Goal: Task Accomplishment & Management: Manage account settings

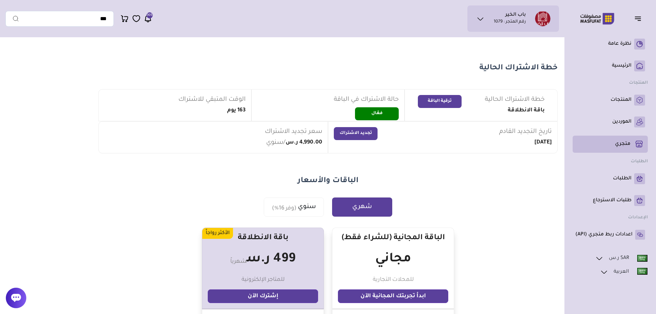
click at [625, 141] on p "متجري ( 0 )" at bounding box center [622, 144] width 15 height 7
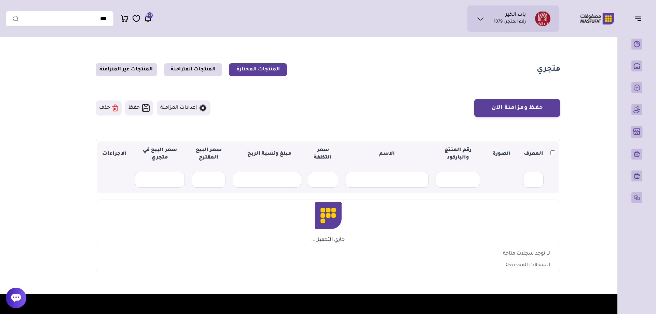
click at [591, 112] on main "متجري المنتجات المختارة المنتجات المتزامنة المنتجات غير المتزامنة حفظ ومزامنة ا…" at bounding box center [327, 167] width 645 height 253
click at [592, 138] on main "متجري المنتجات المختارة المنتجات المتزامنة المنتجات غير المتزامنة حفظ ومزامنة ا…" at bounding box center [327, 167] width 645 height 253
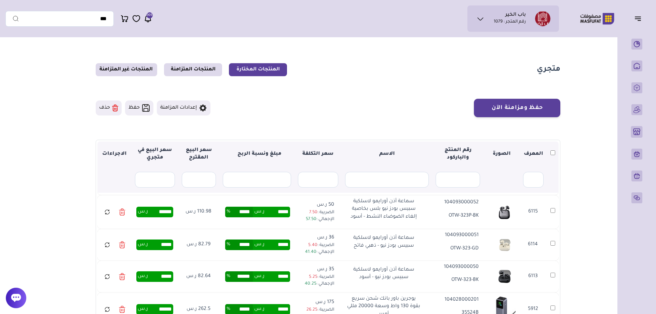
scroll to position [215, 0]
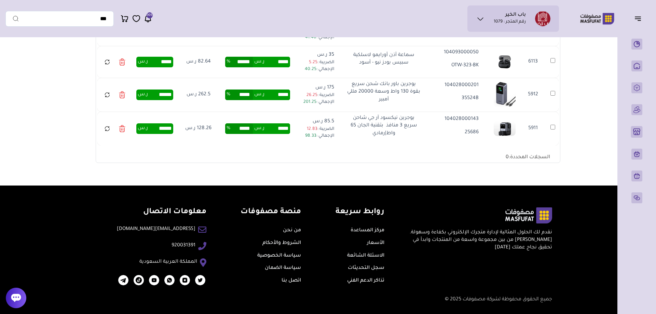
click at [407, 179] on section "متجري المنتجات المختارة المنتجات المتزامنة المنتجات غير المتزامنة حفظ ومزامنة ا…" at bounding box center [328, 5] width 492 height 359
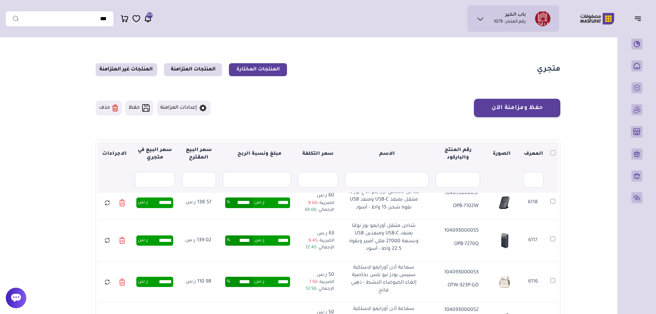
scroll to position [0, 0]
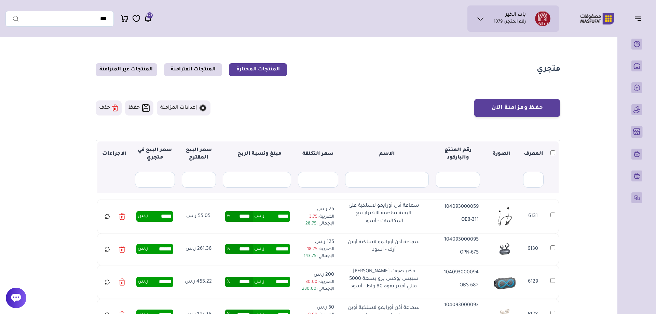
click at [291, 88] on section "متجري المنتجات المختارة المنتجات المتزامنة المنتجات غير المتزامنة حفظ ومزامنة ا…" at bounding box center [328, 220] width 492 height 359
click at [185, 69] on link "المنتجات المتزامنة" at bounding box center [193, 69] width 58 height 13
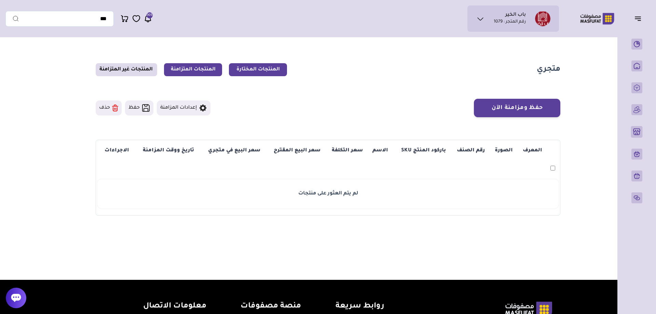
click at [244, 73] on link "المنتجات المختارة" at bounding box center [258, 69] width 58 height 13
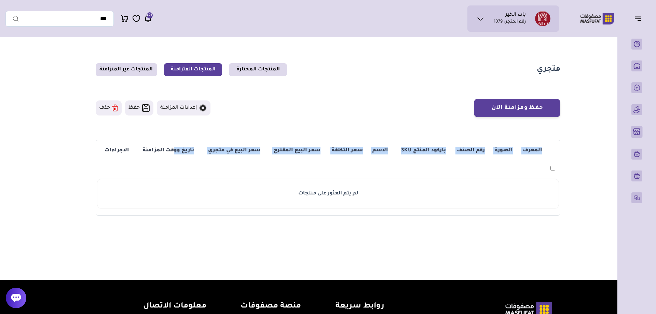
drag, startPoint x: 299, startPoint y: 32, endPoint x: 173, endPoint y: 159, distance: 178.8
click at [173, 159] on div "باب الخير رقم المتجر : 1079 *" at bounding box center [328, 160] width 656 height 239
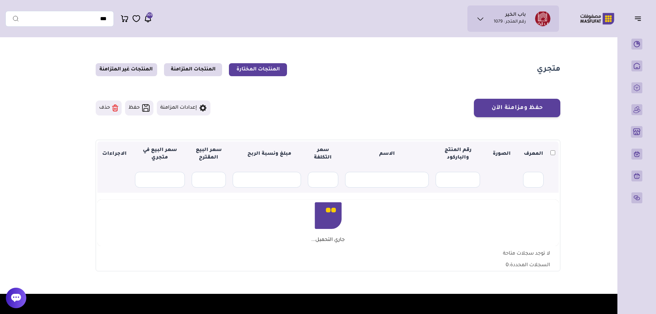
click at [386, 91] on section "متجري المنتجات المختارة المنتجات المتزامنة المنتجات غير المتزامنة حفظ ومزامنة ا…" at bounding box center [328, 167] width 492 height 253
click at [364, 90] on section "متجري المنتجات المختارة المنتجات المتزامنة المنتجات غير المتزامنة حفظ ومزامنة ا…" at bounding box center [328, 167] width 492 height 253
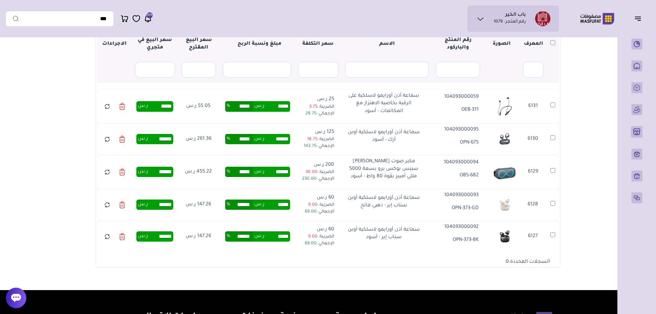
scroll to position [75, 0]
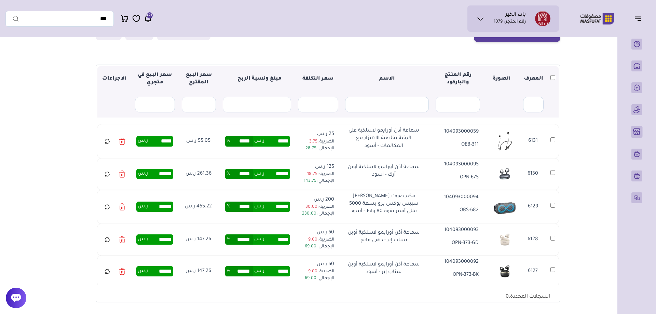
click at [350, 52] on section "حفظ ومزامنة الآن حفظ ومزامنة الآن إعدادات المزامنة ▼ 0" at bounding box center [328, 163] width 465 height 279
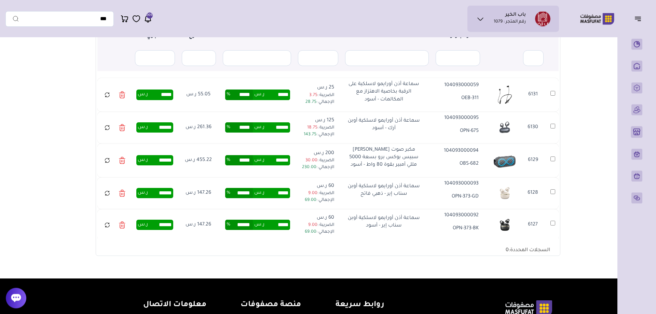
scroll to position [28, 0]
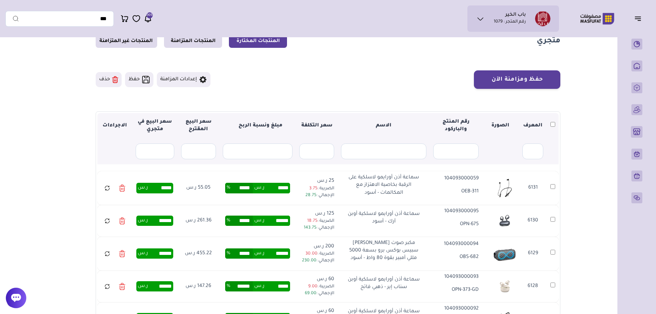
click at [325, 80] on div "حفظ ومزامنة الآن حفظ ومزامنة الآن إعدادات المزامنة" at bounding box center [328, 79] width 465 height 18
click at [74, 98] on main "متجري المنتجات المختارة المنتجات المتزامنة المنتجات غير المتزامنة حفظ ومزامنة ا…" at bounding box center [327, 191] width 645 height 359
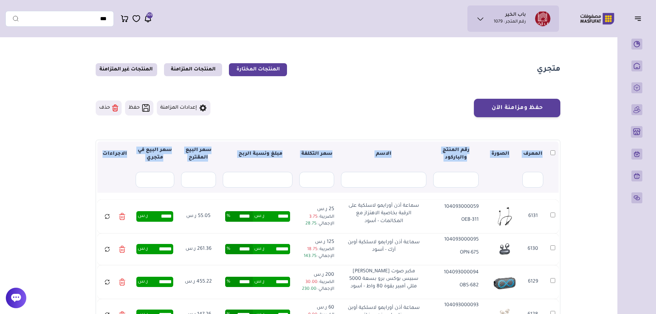
drag, startPoint x: 562, startPoint y: 72, endPoint x: 256, endPoint y: 146, distance: 314.2
click at [211, 174] on main "متجري المنتجات المختارة المنتجات المتزامنة المنتجات غير المتزامنة حفظ ومزامنة ا…" at bounding box center [327, 220] width 645 height 359
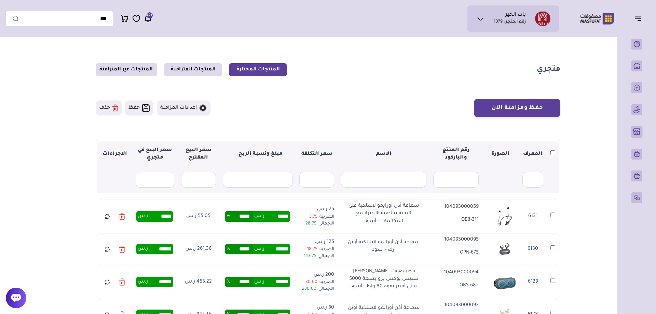
click at [349, 87] on section "متجري المنتجات المختارة المنتجات المتزامنة المنتجات غير المتزامنة حفظ ومزامنة ا…" at bounding box center [328, 220] width 492 height 359
click at [382, 102] on div "حفظ ومزامنة الآن حفظ ومزامنة الآن إعدادات المزامنة" at bounding box center [328, 108] width 465 height 18
click at [582, 101] on main "متجري المنتجات المختارة المنتجات المتزامنة المنتجات غير المتزامنة حفظ ومزامنة ا…" at bounding box center [327, 220] width 645 height 359
click at [495, 13] on li "باب الخير رقم المتجر : 1079" at bounding box center [510, 18] width 32 height 13
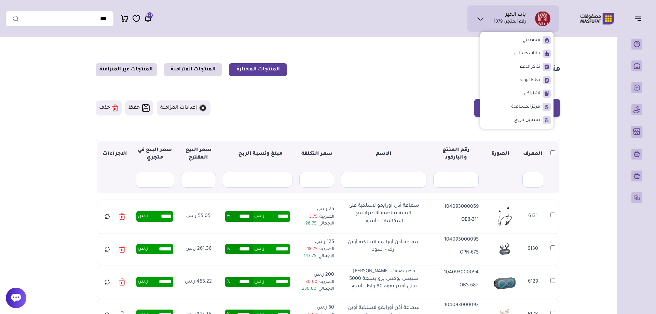
click at [316, 61] on section "متجري المنتجات المختارة المنتجات المتزامنة المنتجات غير المتزامنة حفظ ومزامنة ا…" at bounding box center [328, 220] width 492 height 359
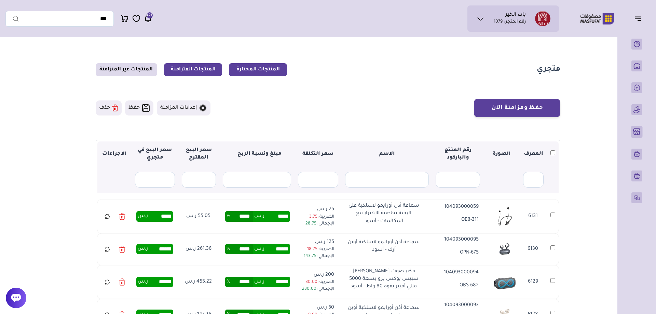
click at [206, 69] on link "المنتجات المتزامنة" at bounding box center [193, 69] width 58 height 13
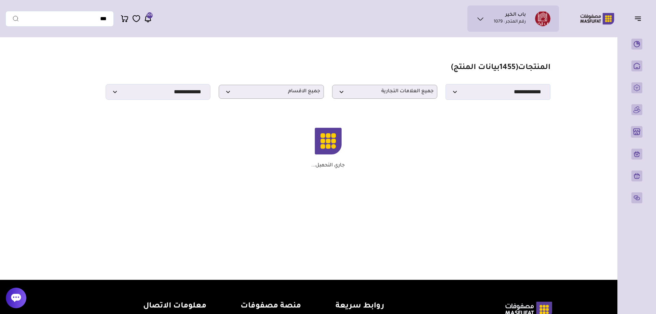
drag, startPoint x: 396, startPoint y: 55, endPoint x: 577, endPoint y: 60, distance: 181.5
click at [577, 60] on main "مزامنة ( 0 ) تحديد الكل إلغاء التحديد ( 1455 بيانات المنتج) ****" at bounding box center [327, 116] width 645 height 151
click at [579, 67] on main "مزامنة ( 0 ) تحديد الكل إلغاء التحديد ( 1455 بيانات المنتج) ****" at bounding box center [327, 116] width 645 height 151
drag, startPoint x: 563, startPoint y: 67, endPoint x: 313, endPoint y: 91, distance: 251.2
click at [313, 91] on section "مزامنة ( 0 ) تحديد الكل إلغاء التحديد المنتجات (" at bounding box center [328, 116] width 492 height 151
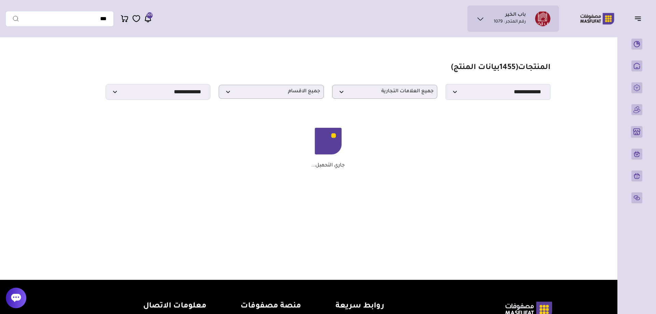
click at [346, 37] on html "باب الخير رقم المتجر : 1079" at bounding box center [328, 204] width 656 height 408
drag, startPoint x: 567, startPoint y: 70, endPoint x: 366, endPoint y: 188, distance: 234.1
click at [366, 188] on section "مزامنة ( 0 ) تحديد الكل إلغاء التحديد المنتجات (" at bounding box center [328, 116] width 492 height 151
click at [424, 30] on div "باب الخير رقم المتجر : 1079 محفظتي" at bounding box center [281, 18] width 553 height 26
drag, startPoint x: 580, startPoint y: 59, endPoint x: 370, endPoint y: 122, distance: 220.0
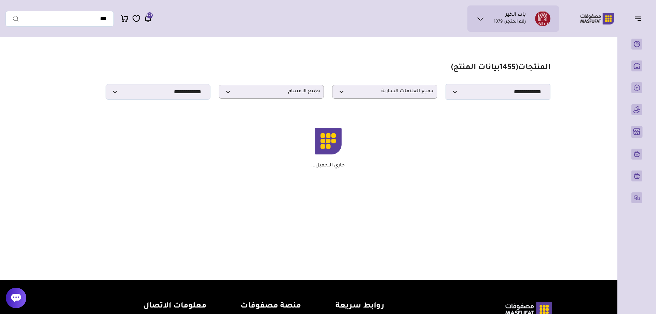
click at [370, 122] on main "مزامنة ( 0 ) تحديد الكل إلغاء التحديد ( 1455 بيانات المنتج) ****" at bounding box center [327, 116] width 645 height 151
click at [476, 176] on section "مزامنة ( 0 ) تحديد الكل إلغاء التحديد المنتجات (" at bounding box center [328, 116] width 492 height 151
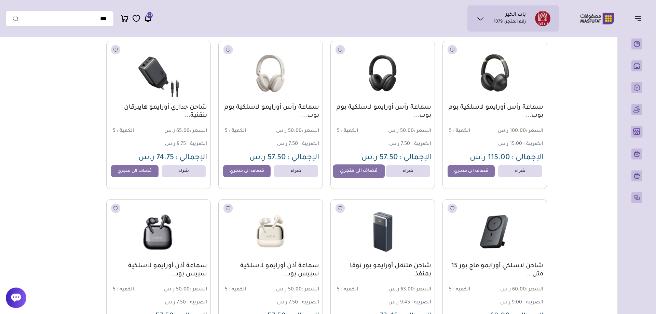
scroll to position [418, 0]
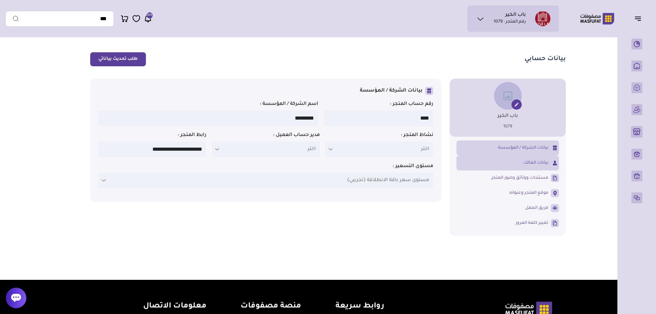
click at [534, 162] on span "بيانات المالك" at bounding box center [535, 163] width 25 height 6
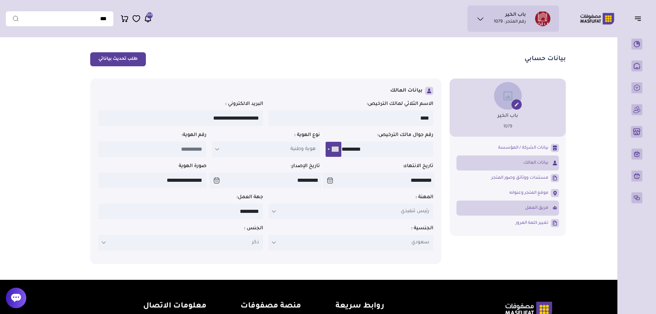
click at [540, 208] on span "فريق العمل" at bounding box center [536, 208] width 23 height 6
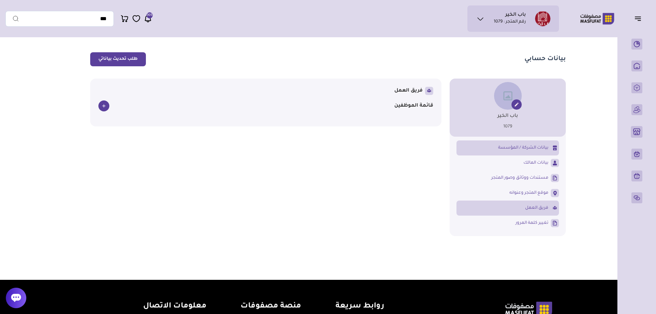
click at [535, 146] on span "بيانات الشركة / المؤسسة" at bounding box center [523, 148] width 50 height 6
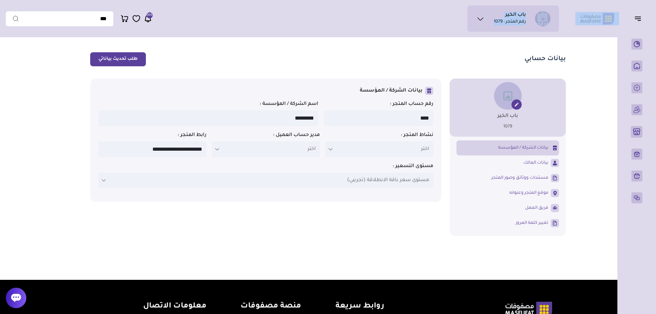
drag, startPoint x: 420, startPoint y: 63, endPoint x: 609, endPoint y: 22, distance: 193.7
click at [609, 41] on div "باب الخير رقم المتجر : 1079 *" at bounding box center [328, 225] width 656 height 368
click at [448, 47] on section "بيانات حسابي طلب تحديث بياناتي باب الخير 1079" at bounding box center [328, 146] width 492 height 211
drag, startPoint x: 331, startPoint y: 249, endPoint x: 584, endPoint y: 49, distance: 322.7
click at [584, 49] on main "بيانات حسابي طلب تحديث بياناتي باب الخير 1079" at bounding box center [327, 146] width 645 height 211
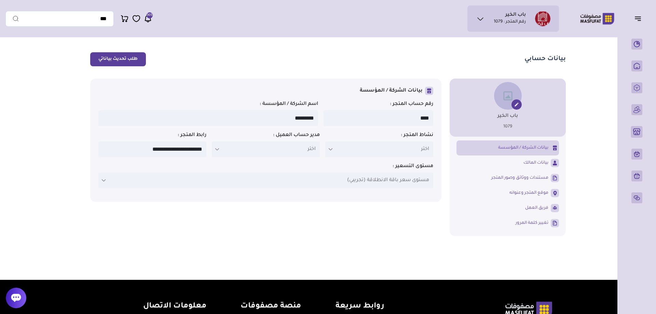
click at [588, 79] on main "بيانات حسابي طلب تحديث بياناتي باب الخير 1079" at bounding box center [327, 146] width 645 height 211
drag, startPoint x: 587, startPoint y: 47, endPoint x: 303, endPoint y: 257, distance: 353.0
click at [306, 257] on div "رجوع أضف عنوان جديد تسمية العنوان (المستودع - المعرض - الخ ) اسم الشخص المستلم …" at bounding box center [327, 160] width 645 height 239
click at [172, 214] on div "باب الخير 1079 بيانات الشركة / المؤسسة بيانات المالك ****" at bounding box center [328, 157] width 476 height 157
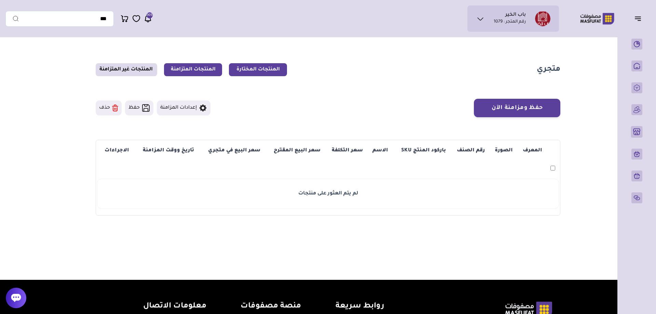
click at [260, 71] on link "المنتجات المختارة" at bounding box center [258, 69] width 58 height 13
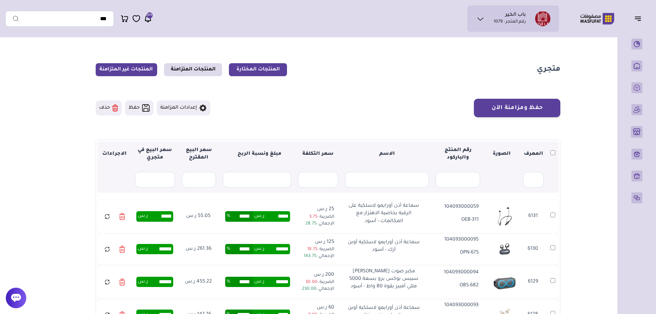
click at [113, 67] on link "المنتجات غير المتزامنة" at bounding box center [126, 69] width 61 height 13
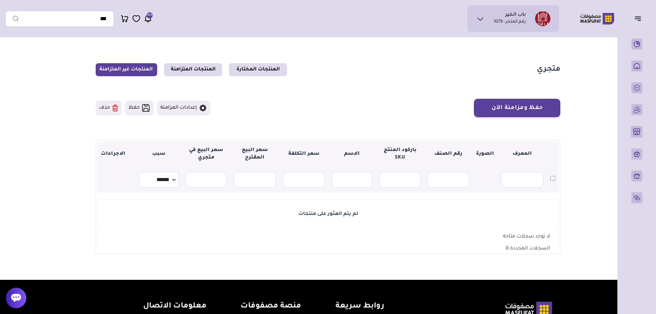
drag, startPoint x: 284, startPoint y: 214, endPoint x: 428, endPoint y: 208, distance: 144.3
click at [428, 204] on td "لم يتم العثور على منتجات" at bounding box center [327, 214] width 461 height 29
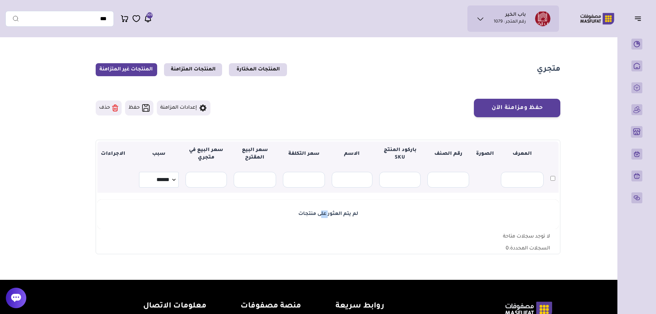
click at [428, 204] on td "لم يتم العثور على منتجات" at bounding box center [327, 214] width 461 height 29
click at [357, 69] on section "متجري المنتجات المختارة المنتجات المتزامنة المنتجات غير المتزامنة" at bounding box center [328, 69] width 465 height 13
click at [257, 71] on link "المنتجات المختارة" at bounding box center [258, 69] width 58 height 13
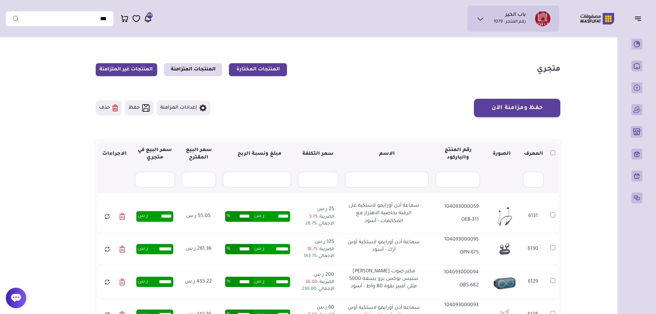
click at [133, 71] on link "المنتجات غير المتزامنة" at bounding box center [126, 69] width 61 height 13
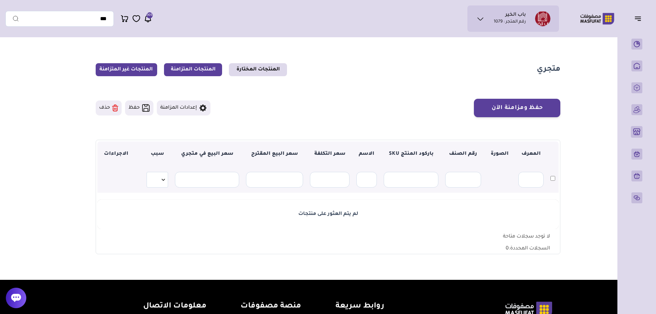
click at [194, 73] on link "المنتجات المتزامنة" at bounding box center [193, 69] width 58 height 13
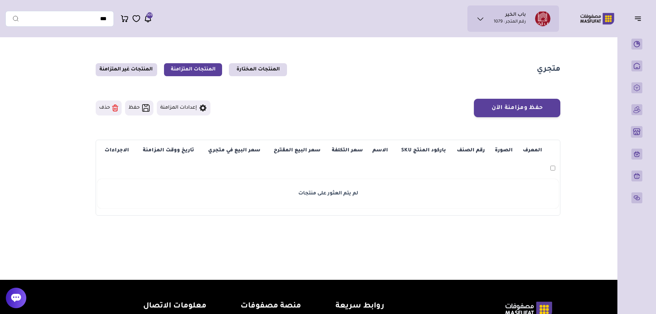
click at [580, 136] on main "متجري المنتجات المختارة المنتجات المتزامنة المنتجات غير المتزامنة حفظ ومزامنة ا…" at bounding box center [327, 139] width 645 height 197
click at [116, 71] on link "المنتجات غير المتزامنة" at bounding box center [126, 69] width 61 height 13
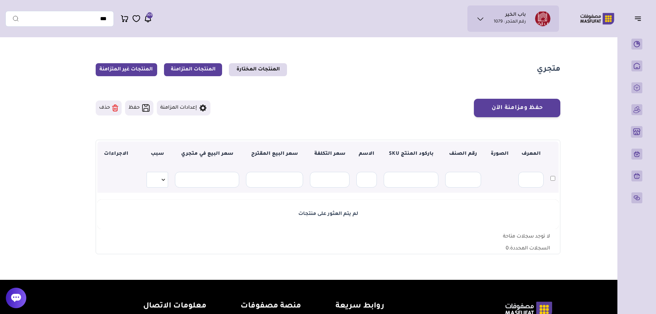
click at [182, 64] on link "المنتجات المتزامنة" at bounding box center [193, 69] width 58 height 13
click at [255, 70] on link "المنتجات المختارة" at bounding box center [258, 69] width 58 height 13
click at [264, 70] on link "المنتجات المختارة" at bounding box center [258, 69] width 58 height 13
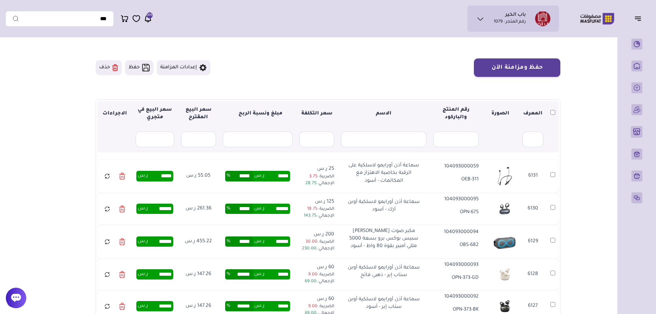
click at [332, 67] on div "حفظ ومزامنة الآن حفظ ومزامنة الآن إعدادات المزامنة" at bounding box center [328, 67] width 465 height 18
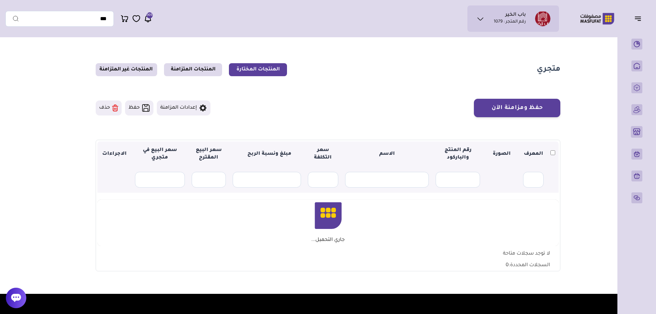
scroll to position [40, 0]
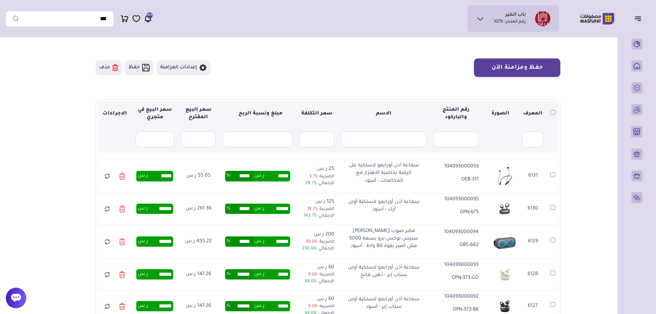
click at [457, 168] on p "104093000059" at bounding box center [455, 167] width 45 height 8
copy p "104093000059"
click at [408, 81] on section "حفظ ومزامنة الآن حفظ ومزامنة الآن إعدادات المزامنة ▼ 0" at bounding box center [328, 197] width 465 height 279
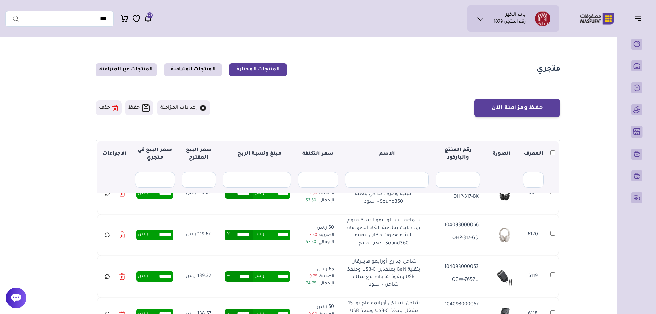
scroll to position [0, 0]
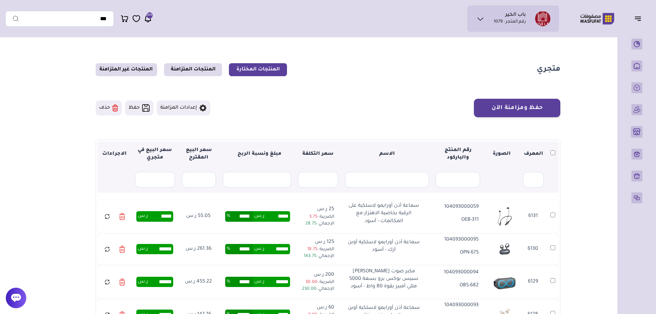
click at [366, 87] on section "متجري المنتجات المختارة المنتجات المتزامنة المنتجات غير المتزامنة حفظ ومزامنة ا…" at bounding box center [328, 220] width 492 height 359
click at [109, 218] on icon at bounding box center [107, 216] width 6 height 9
drag, startPoint x: 441, startPoint y: 73, endPoint x: 578, endPoint y: 94, distance: 138.9
click at [562, 134] on section "متجري المنتجات المختارة المنتجات المتزامنة المنتجات غير المتزامنة حفظ ومزامنة ا…" at bounding box center [328, 220] width 492 height 359
drag, startPoint x: 583, startPoint y: 59, endPoint x: 400, endPoint y: 122, distance: 193.2
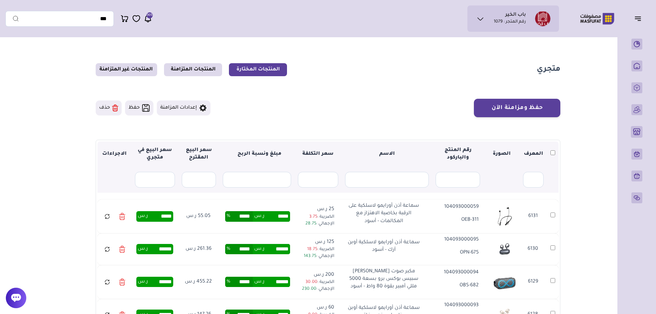
click at [401, 121] on main "متجري المنتجات المختارة المنتجات المتزامنة المنتجات غير المتزامنة حفظ ومزامنة ا…" at bounding box center [327, 220] width 645 height 359
click at [411, 78] on section "متجري المنتجات المختارة المنتجات المتزامنة المنتجات غير المتزامنة حفظ ومزامنة ا…" at bounding box center [328, 220] width 492 height 359
click at [414, 118] on section "حفظ ومزامنة الآن حفظ ومزامنة الآن إعدادات المزامنة ▼ 0" at bounding box center [328, 238] width 465 height 279
click at [431, 90] on section "متجري المنتجات المختارة المنتجات المتزامنة المنتجات غير المتزامنة حفظ ومزامنة ا…" at bounding box center [328, 220] width 492 height 359
click at [434, 66] on section "متجري المنتجات المختارة المنتجات المتزامنة المنتجات غير المتزامنة" at bounding box center [328, 69] width 465 height 13
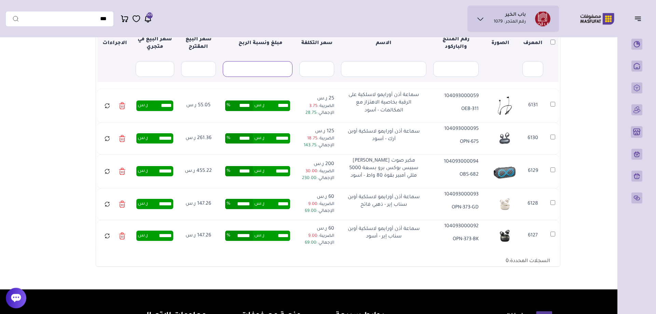
scroll to position [70, 0]
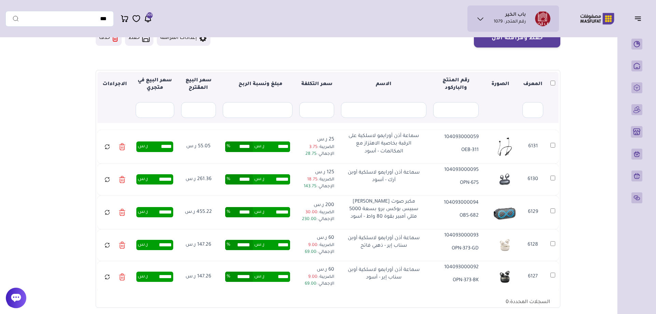
click at [375, 69] on section "حفظ ومزامنة الآن حفظ ومزامنة الآن إعدادات المزامنة ▼ 0" at bounding box center [328, 168] width 465 height 279
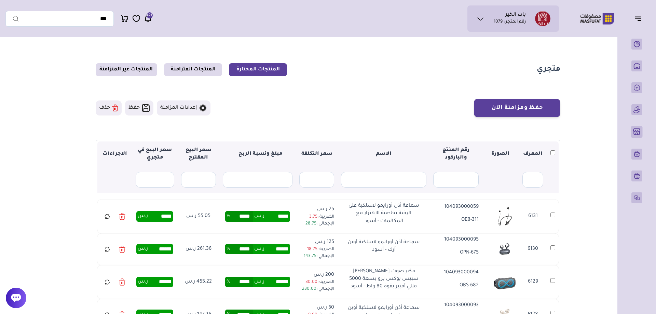
click at [302, 92] on section "متجري المنتجات المختارة المنتجات المتزامنة المنتجات غير المتزامنة حفظ ومزامنة ا…" at bounding box center [328, 220] width 492 height 359
click at [350, 105] on div "حفظ ومزامنة الآن حفظ ومزامنة الآن إعدادات المزامنة" at bounding box center [328, 108] width 465 height 18
click at [343, 71] on section "متجري المنتجات المختارة المنتجات المتزامنة المنتجات غير المتزامنة" at bounding box center [328, 69] width 465 height 13
click at [105, 216] on icon at bounding box center [107, 215] width 4 height 2
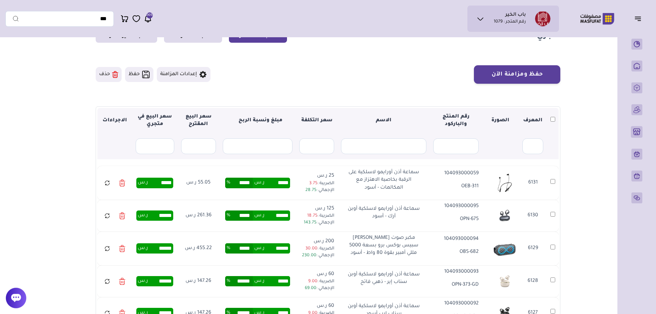
scroll to position [105, 0]
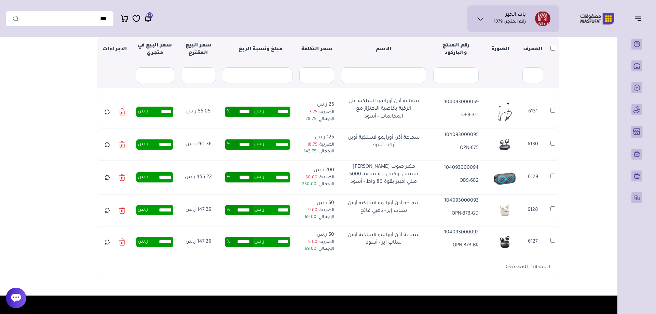
click at [107, 145] on icon at bounding box center [107, 144] width 6 height 9
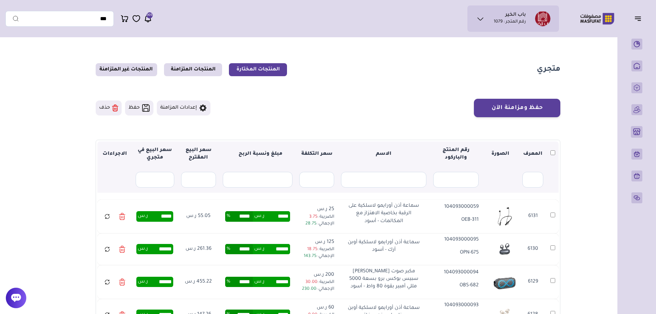
click at [366, 122] on section "حفظ ومزامنة الآن حفظ ومزامنة الآن إعدادات المزامنة ▼ 0" at bounding box center [328, 238] width 465 height 279
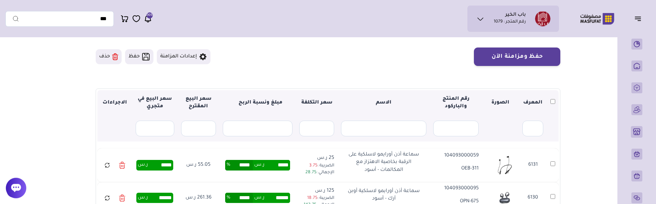
scroll to position [105, 0]
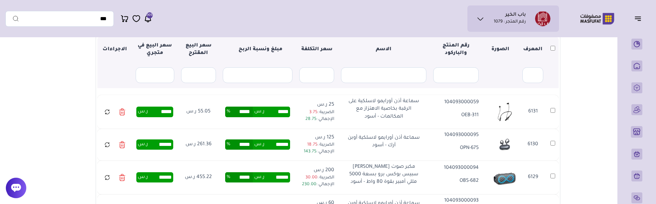
click at [107, 111] on icon at bounding box center [107, 112] width 6 height 9
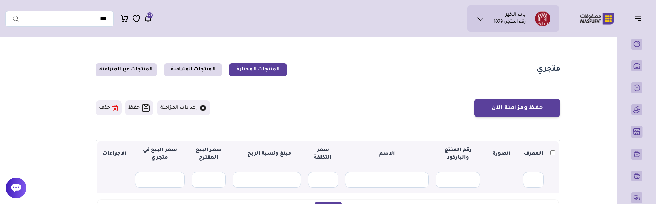
scroll to position [105, 0]
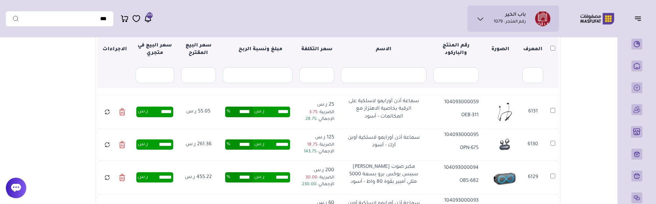
click at [107, 114] on icon at bounding box center [107, 112] width 6 height 9
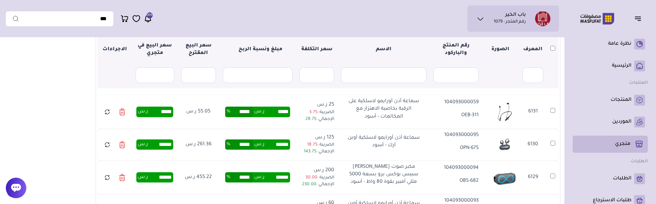
scroll to position [135, 0]
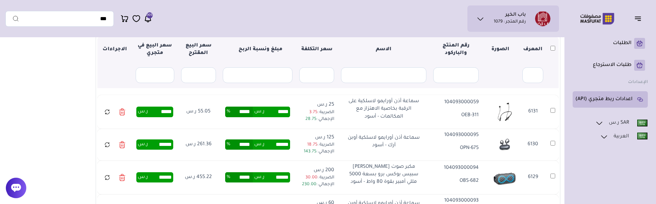
click at [631, 100] on p "اعدادات ربط متجري (API)" at bounding box center [603, 99] width 57 height 7
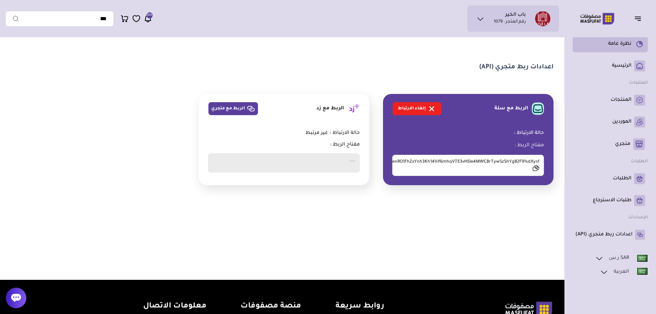
click at [622, 50] on li "نظرة عامة" at bounding box center [610, 44] width 75 height 16
